Goal: Find contact information: Obtain details needed to contact an individual or organization

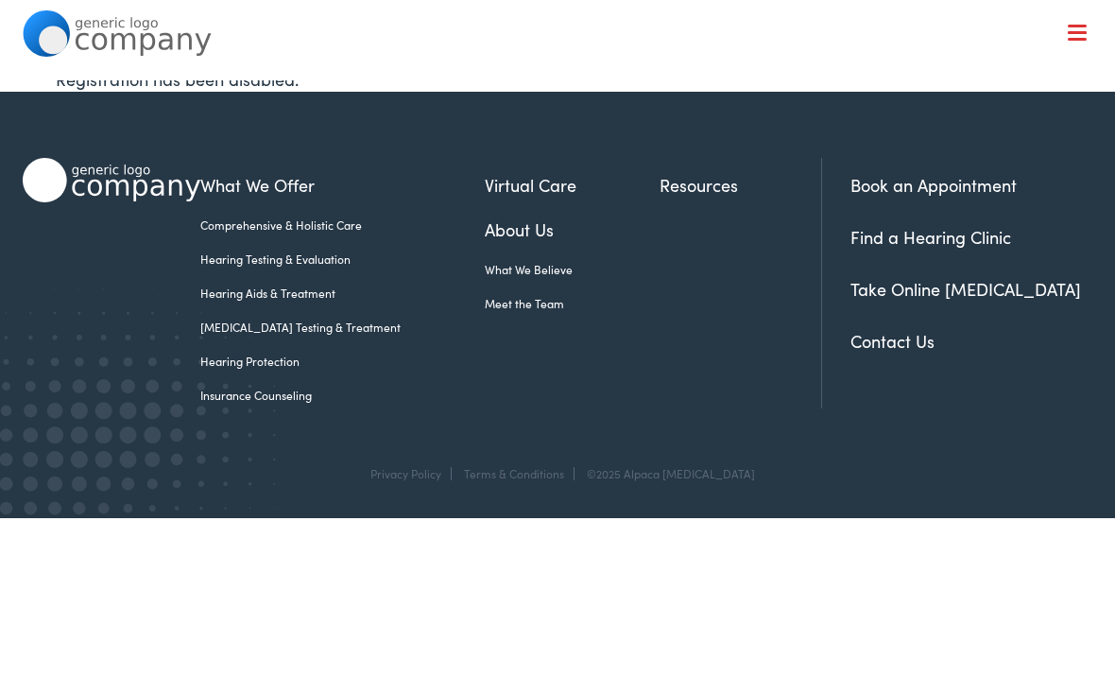
click at [909, 351] on link "Contact Us" at bounding box center [893, 341] width 84 height 24
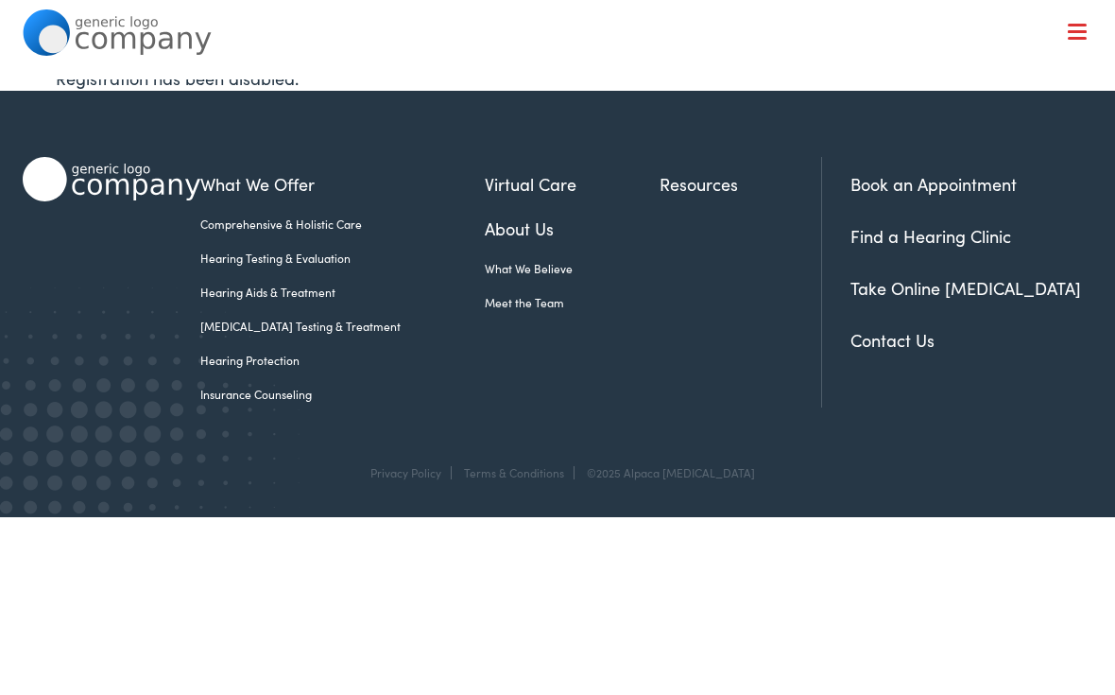
click at [907, 346] on link "Contact Us" at bounding box center [893, 341] width 84 height 24
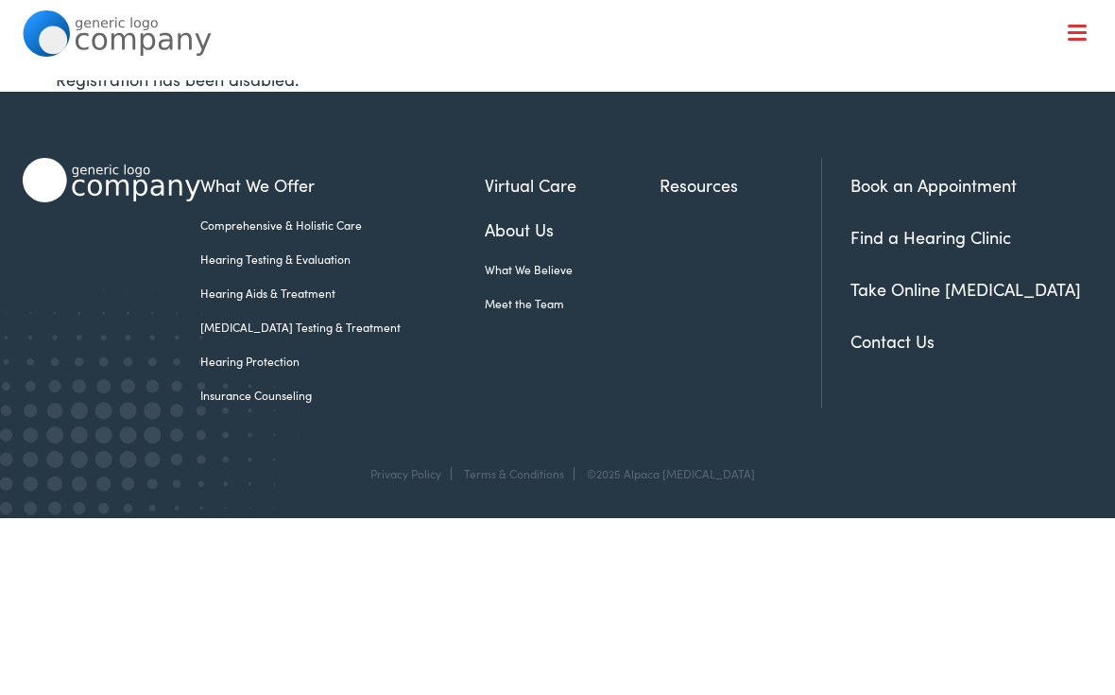
scroll to position [1, 0]
